Goal: Task Accomplishment & Management: Complete application form

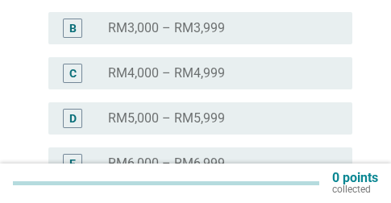
scroll to position [323, 0]
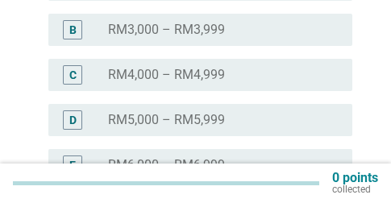
click at [268, 82] on div "radio_button_unchecked RM4,000 – RM4,999" at bounding box center [217, 75] width 219 height 16
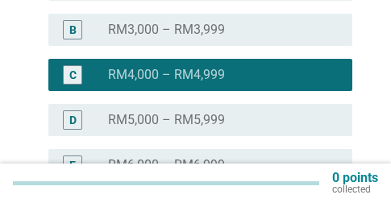
click at [283, 123] on div "radio_button_unchecked RM5,000 – RM5,999" at bounding box center [217, 120] width 219 height 16
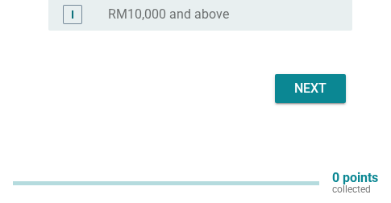
scroll to position [657, 0]
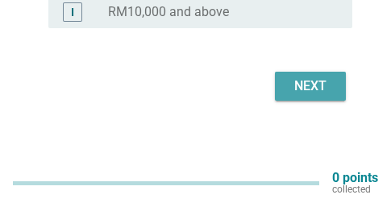
click at [311, 94] on div "Next" at bounding box center [310, 86] width 45 height 19
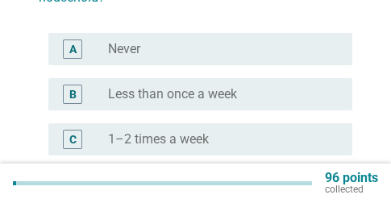
scroll to position [242, 0]
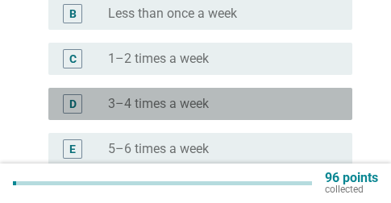
click at [270, 104] on div "radio_button_unchecked 3–4 times a week" at bounding box center [217, 104] width 219 height 16
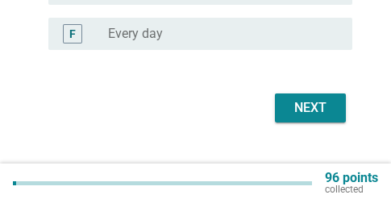
scroll to position [425, 0]
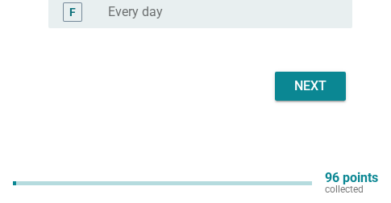
click at [253, 4] on div "radio_button_unchecked Every day" at bounding box center [217, 12] width 219 height 16
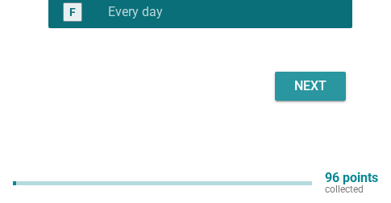
click at [311, 102] on div "Next" at bounding box center [196, 86] width 314 height 39
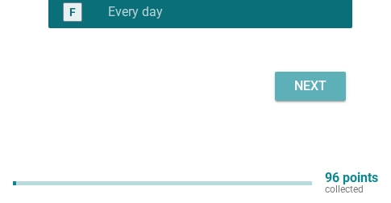
click at [328, 88] on div "Next" at bounding box center [310, 86] width 45 height 19
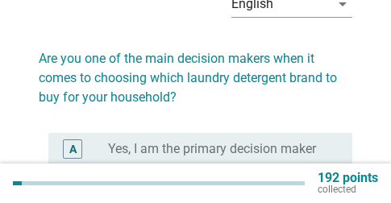
scroll to position [161, 0]
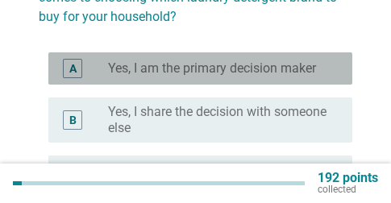
click at [220, 68] on label "Yes, I am the primary decision maker" at bounding box center [212, 69] width 208 height 16
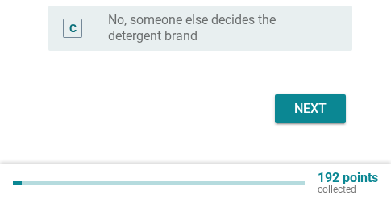
scroll to position [323, 0]
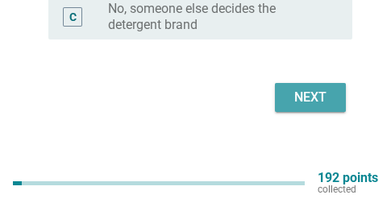
click at [292, 99] on div "Next" at bounding box center [310, 97] width 45 height 19
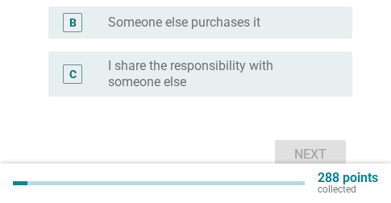
scroll to position [242, 0]
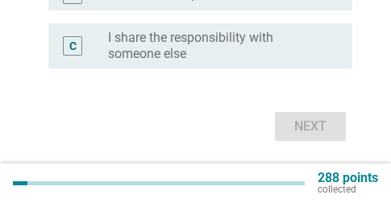
click at [242, 40] on label "I share the responsibility with someone else" at bounding box center [217, 46] width 219 height 32
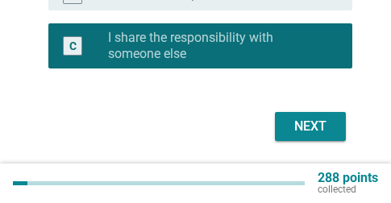
click at [311, 129] on div "Next" at bounding box center [310, 126] width 45 height 19
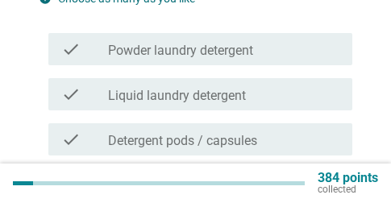
scroll to position [161, 0]
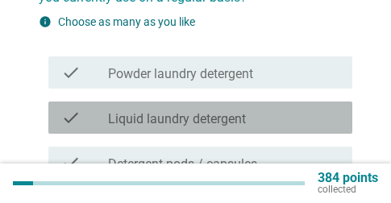
click at [280, 111] on div "check_box_outline_blank Liquid laundry detergent" at bounding box center [224, 117] width 232 height 19
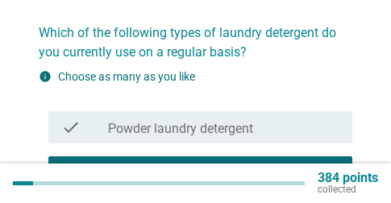
scroll to position [81, 0]
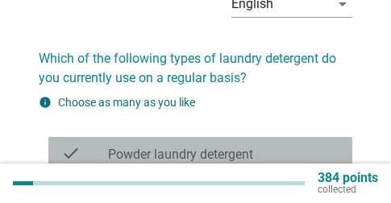
click at [248, 145] on div "check_box_outline_blank Powder laundry detergent" at bounding box center [224, 153] width 232 height 19
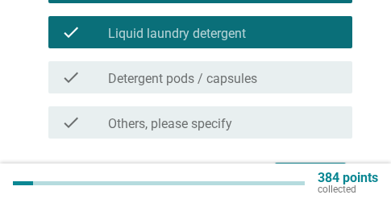
scroll to position [338, 0]
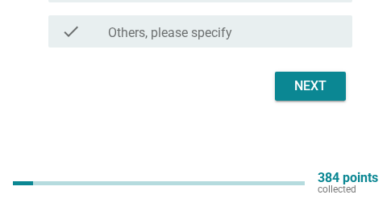
click at [321, 95] on div "Next" at bounding box center [310, 86] width 45 height 19
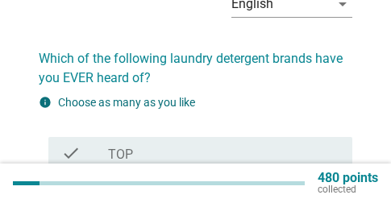
scroll to position [161, 0]
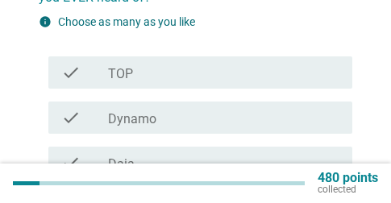
click at [161, 75] on div "check_box_outline_blank TOP" at bounding box center [224, 72] width 232 height 19
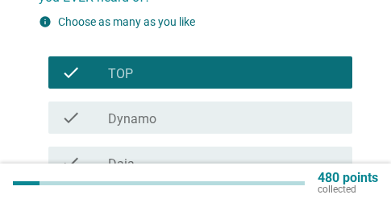
click at [161, 116] on div "check_box_outline_blank Dynamo" at bounding box center [224, 117] width 232 height 19
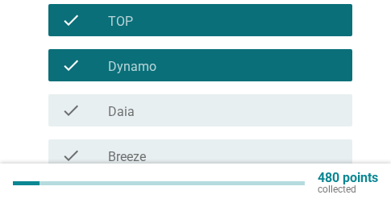
scroll to position [242, 0]
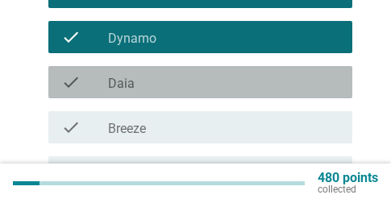
click at [171, 79] on div "check_box_outline_blank Daia" at bounding box center [224, 82] width 232 height 19
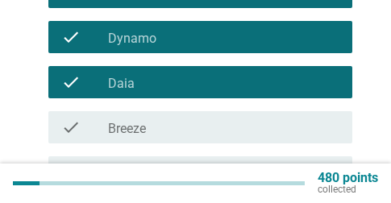
click at [172, 128] on div "check_box_outline_blank Breeze" at bounding box center [224, 127] width 232 height 19
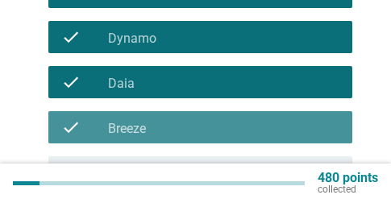
scroll to position [323, 0]
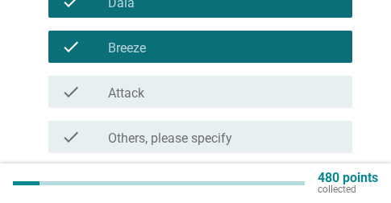
click at [169, 101] on div "check_box_outline_blank Attack" at bounding box center [224, 91] width 232 height 19
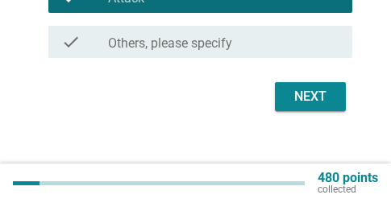
scroll to position [429, 0]
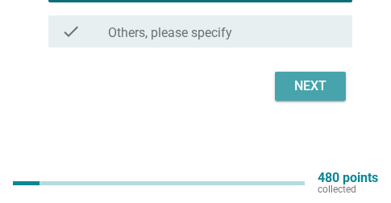
click at [308, 82] on div "Next" at bounding box center [310, 86] width 45 height 19
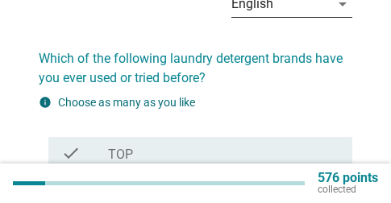
scroll to position [161, 0]
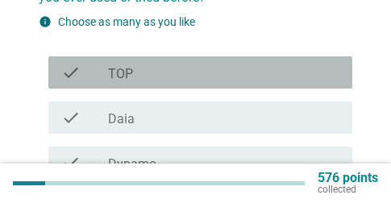
click at [281, 80] on div "check_box_outline_blank TOP" at bounding box center [224, 72] width 232 height 19
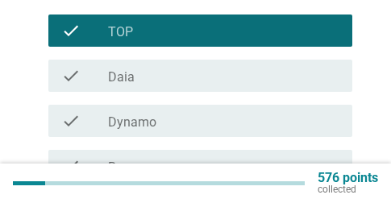
scroll to position [242, 0]
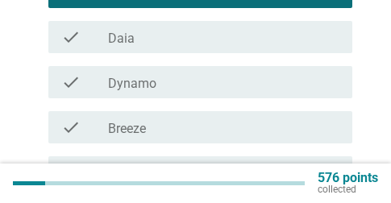
click at [236, 38] on div "check_box_outline_blank Daia" at bounding box center [224, 36] width 232 height 19
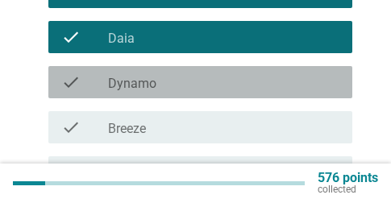
click at [232, 82] on div "check_box_outline_blank Dynamo" at bounding box center [224, 82] width 232 height 19
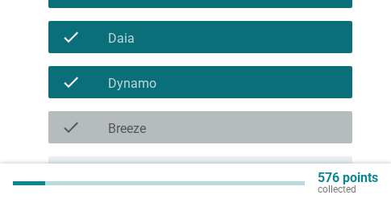
click at [224, 123] on div "check_box_outline_blank Breeze" at bounding box center [224, 127] width 232 height 19
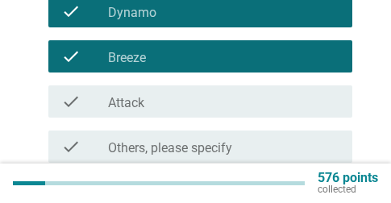
scroll to position [404, 0]
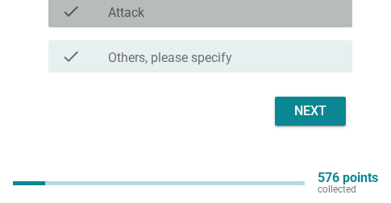
click at [229, 22] on div "check check_box_outline_blank Attack" at bounding box center [200, 11] width 304 height 32
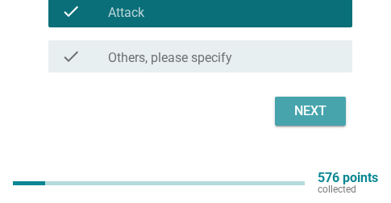
click at [302, 119] on div "Next" at bounding box center [310, 111] width 45 height 19
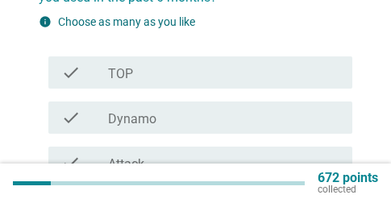
scroll to position [242, 0]
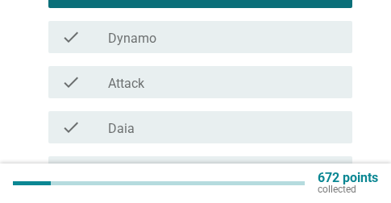
click at [182, 77] on div "check_box Attack" at bounding box center [224, 82] width 232 height 19
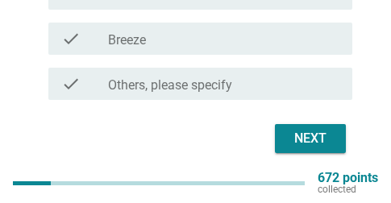
scroll to position [348, 0]
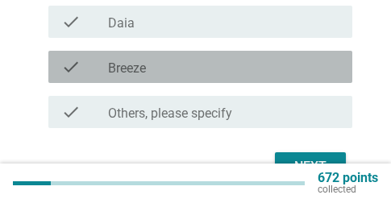
click at [183, 79] on div "check check_box Breeze" at bounding box center [200, 67] width 304 height 32
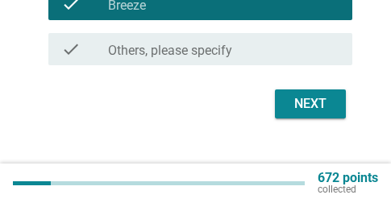
scroll to position [429, 0]
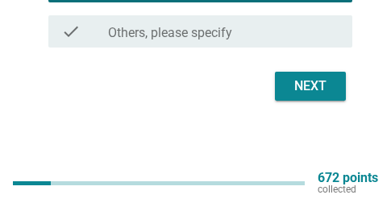
click at [303, 92] on div "Next" at bounding box center [310, 86] width 45 height 19
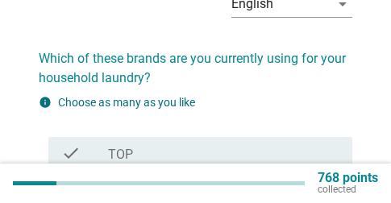
scroll to position [161, 0]
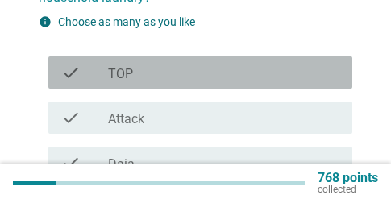
click at [214, 80] on div "check_box_outline_blank TOP" at bounding box center [224, 72] width 232 height 19
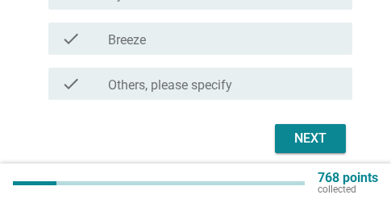
scroll to position [404, 0]
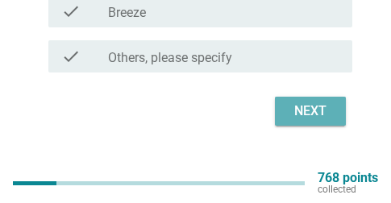
click at [326, 117] on div "Next" at bounding box center [310, 111] width 45 height 19
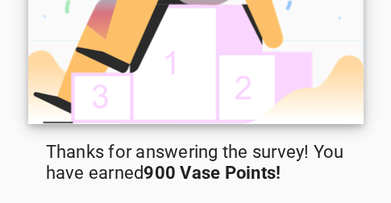
scroll to position [220, 0]
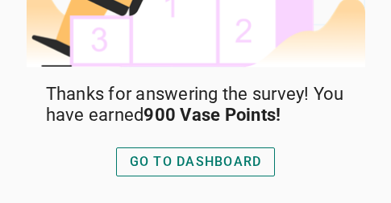
click at [212, 156] on div "GO TO DASHBOARD" at bounding box center [196, 162] width 132 height 19
